Goal: Task Accomplishment & Management: Manage account settings

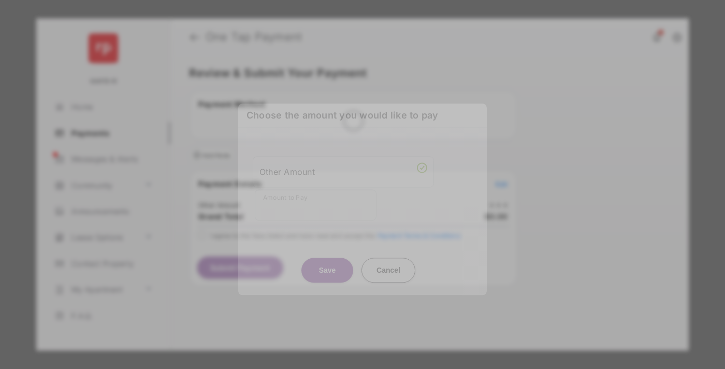
click at [343, 167] on div "Other Amount" at bounding box center [343, 172] width 168 height 18
type input "****"
click at [327, 258] on button "Save" at bounding box center [327, 270] width 52 height 25
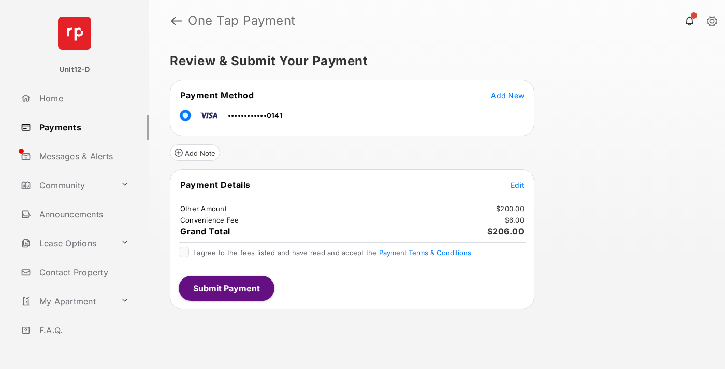
click at [517, 185] on span "Edit" at bounding box center [516, 185] width 13 height 9
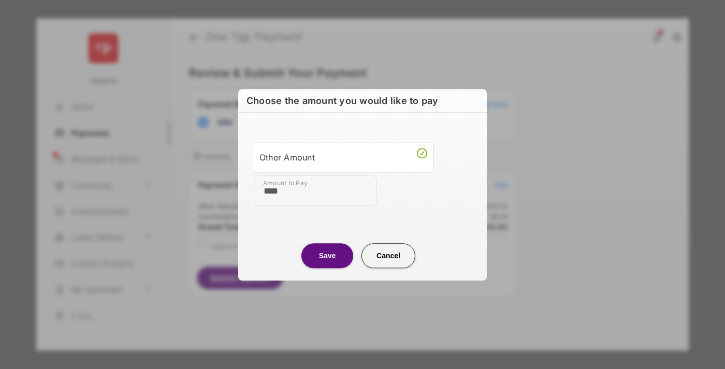
click at [327, 255] on button "Save" at bounding box center [327, 255] width 52 height 25
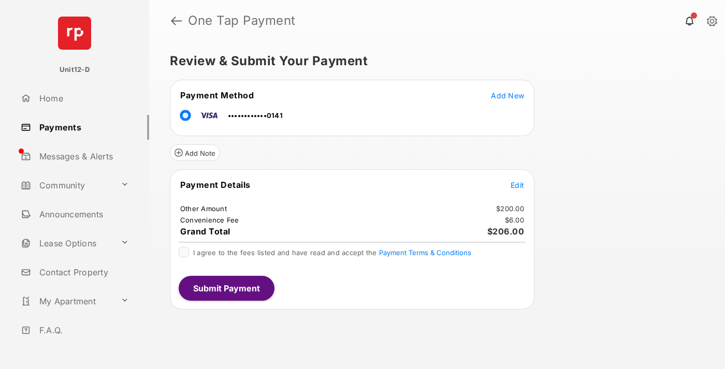
click at [226, 288] on button "Submit Payment" at bounding box center [227, 288] width 96 height 25
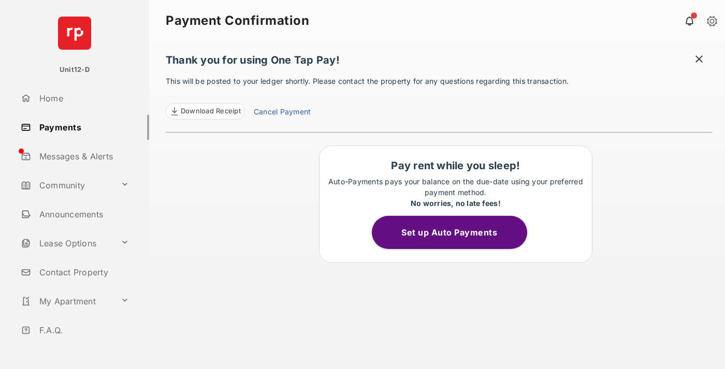
click at [455, 232] on button "Set up Auto Payments" at bounding box center [449, 232] width 155 height 33
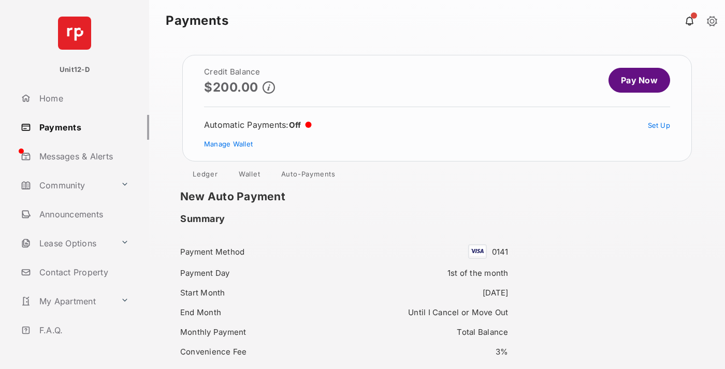
scroll to position [89, 0]
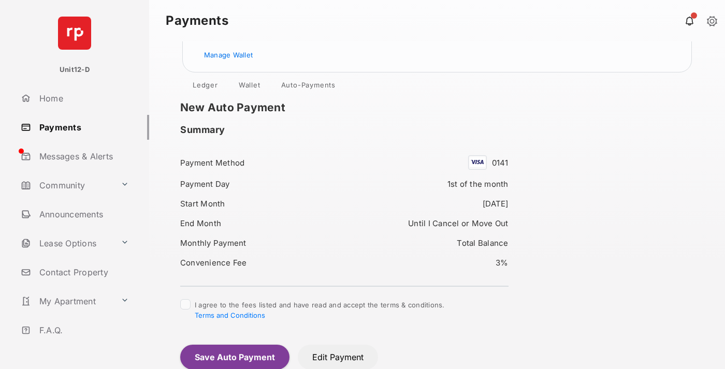
click at [234, 357] on button "Save Auto Payment" at bounding box center [234, 357] width 109 height 25
